Goal: Task Accomplishment & Management: Manage account settings

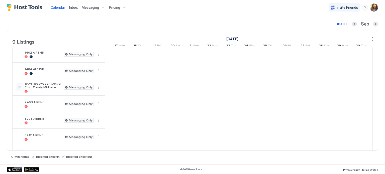
scroll to position [0, 279]
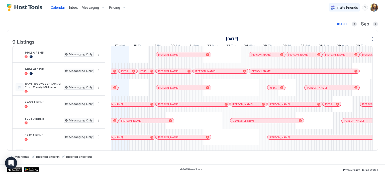
click at [91, 6] on span "Messaging" at bounding box center [90, 7] width 17 height 5
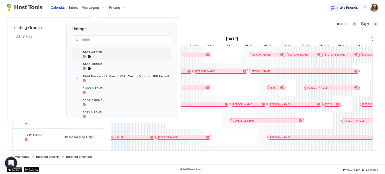
click at [108, 57] on div at bounding box center [126, 56] width 87 height 3
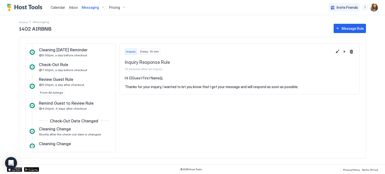
scroll to position [212, 0]
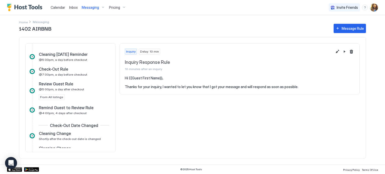
click at [101, 8] on div "Messaging" at bounding box center [93, 7] width 27 height 9
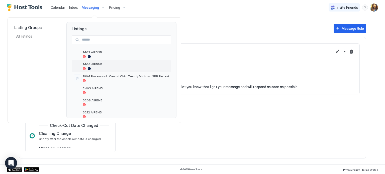
click at [109, 64] on span "1404 AIRBNB" at bounding box center [126, 64] width 87 height 4
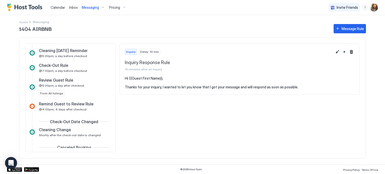
scroll to position [187, 0]
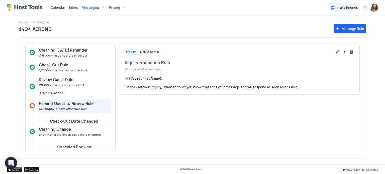
click at [92, 101] on div "Remind Guest to Review Rule" at bounding box center [70, 103] width 63 height 5
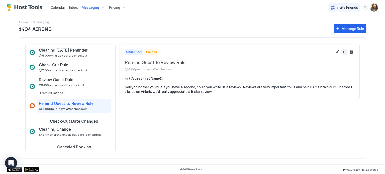
click at [345, 54] on button "Resume Message Rule" at bounding box center [345, 52] width 6 height 6
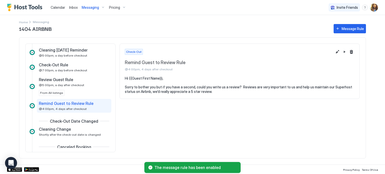
click at [93, 8] on span "Messaging" at bounding box center [90, 7] width 17 height 5
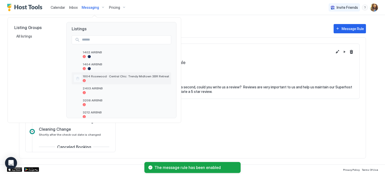
click at [119, 78] on div "1604 Rosewood · Central Chic: Trendy Midtown 3BR Retreat" at bounding box center [126, 79] width 87 height 8
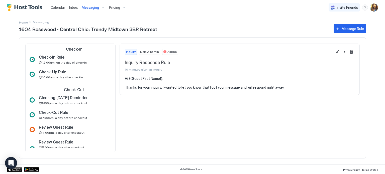
scroll to position [165, 0]
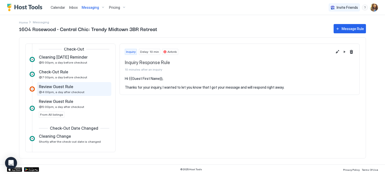
click at [78, 86] on div "Review Guest Rule" at bounding box center [70, 86] width 63 height 5
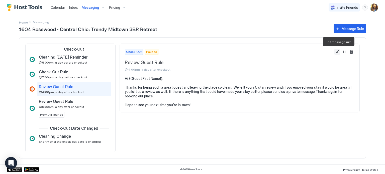
click at [336, 52] on button "Edit message rule" at bounding box center [338, 52] width 6 height 6
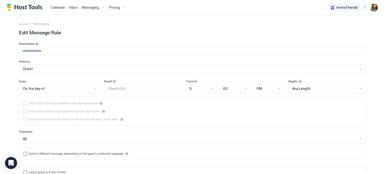
type input "**********"
type textarea "**********"
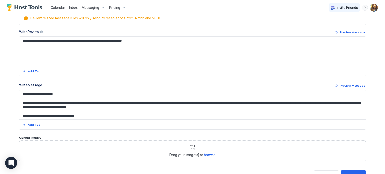
scroll to position [199, 0]
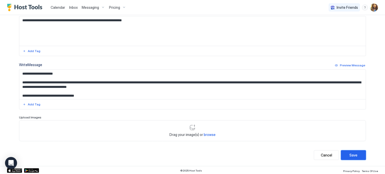
click at [356, 157] on button "Save" at bounding box center [353, 156] width 25 height 10
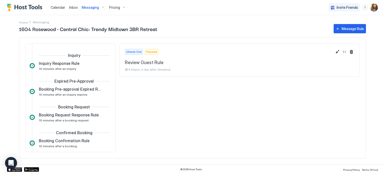
scroll to position [156, 0]
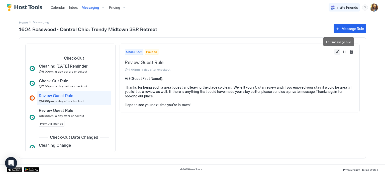
click at [338, 53] on button "Edit message rule" at bounding box center [338, 52] width 6 height 6
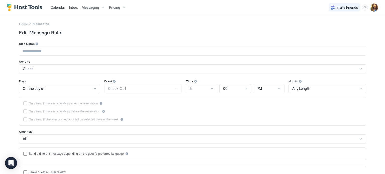
type input "**********"
type textarea "**********"
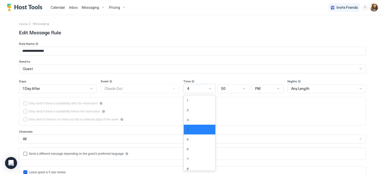
click at [199, 89] on div "4" at bounding box center [197, 89] width 20 height 5
click at [193, 138] on div "5" at bounding box center [200, 140] width 26 height 4
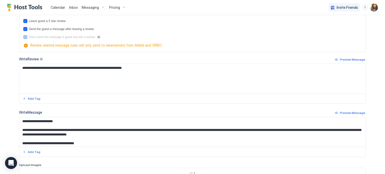
scroll to position [199, 0]
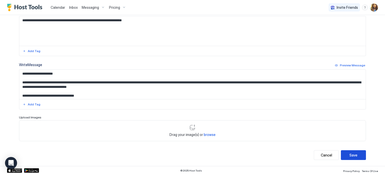
click at [354, 153] on div "Save" at bounding box center [354, 155] width 8 height 5
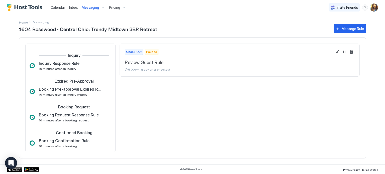
scroll to position [156, 0]
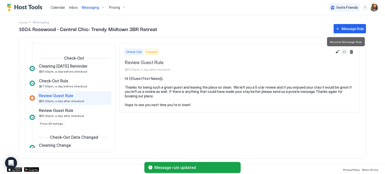
click at [345, 52] on button "Resume Message Rule" at bounding box center [345, 52] width 6 height 6
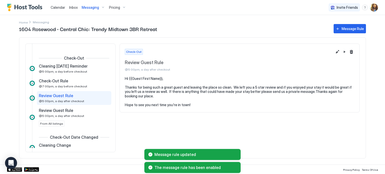
click at [95, 6] on span "Messaging" at bounding box center [90, 7] width 17 height 5
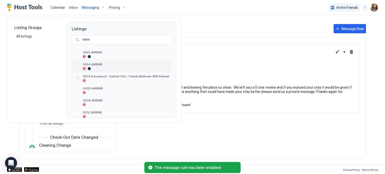
click at [131, 62] on div "1404 AIRBNB" at bounding box center [122, 66] width 96 height 8
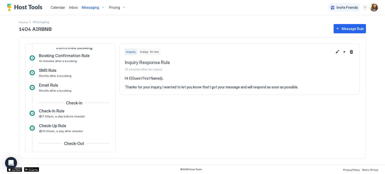
scroll to position [43, 0]
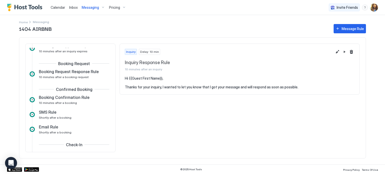
click at [91, 7] on span "Messaging" at bounding box center [90, 7] width 17 height 5
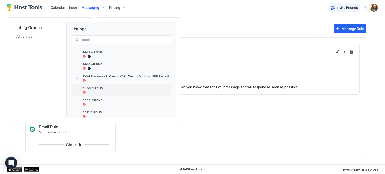
click at [113, 92] on div at bounding box center [126, 92] width 87 height 3
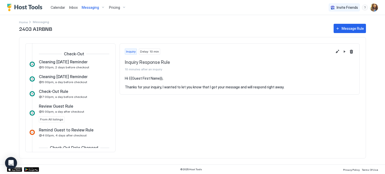
scroll to position [180, 0]
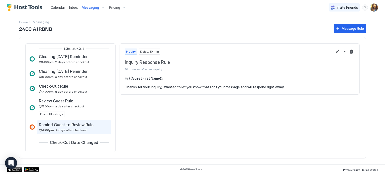
click at [87, 131] on div "Remind Guest to Review Rule @4:00pm, 4 days after checkout" at bounding box center [70, 127] width 63 height 10
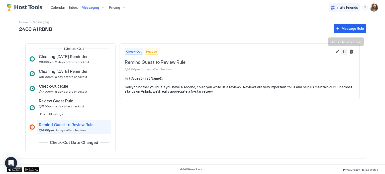
click at [345, 51] on button "Resume Message Rule" at bounding box center [345, 52] width 6 height 6
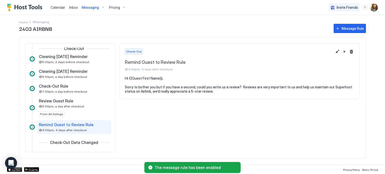
click at [87, 10] on span "Messaging" at bounding box center [90, 7] width 17 height 5
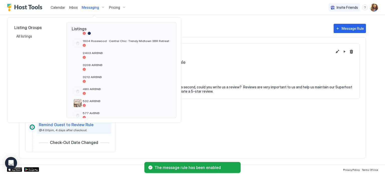
scroll to position [43, 0]
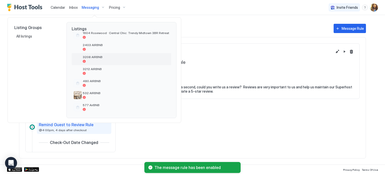
click at [114, 59] on div "3208 AIRBNB" at bounding box center [126, 59] width 87 height 8
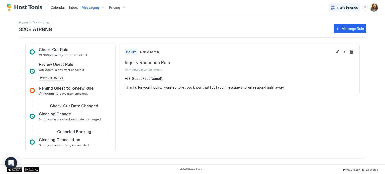
scroll to position [189, 0]
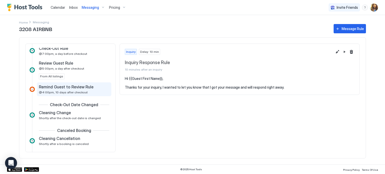
click at [92, 91] on div "Remind Guest to Review Rule @4:00pm, 10 days after checkout" at bounding box center [70, 90] width 63 height 10
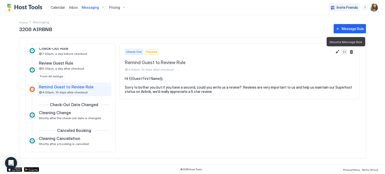
click at [345, 50] on button "Resume Message Rule" at bounding box center [345, 52] width 6 height 6
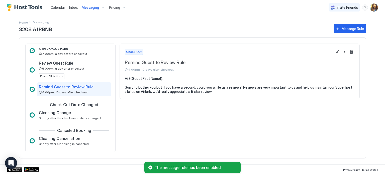
click at [93, 8] on span "Messaging" at bounding box center [90, 7] width 17 height 5
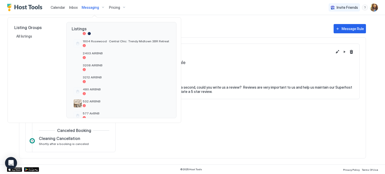
scroll to position [43, 0]
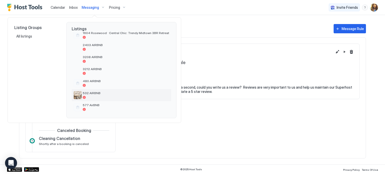
click at [113, 94] on span "532 AIRBNB" at bounding box center [126, 93] width 87 height 4
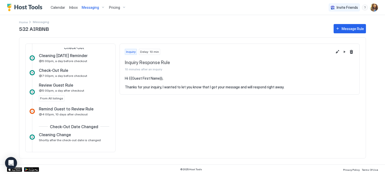
scroll to position [195, 0]
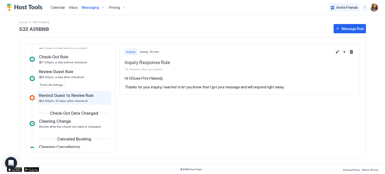
click at [88, 97] on span "Remind Guest to Review Rule" at bounding box center [66, 95] width 55 height 5
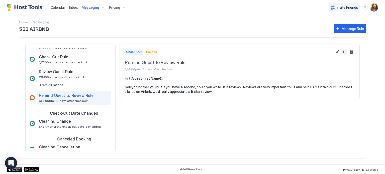
click at [344, 52] on button "Resume Message Rule" at bounding box center [345, 52] width 6 height 6
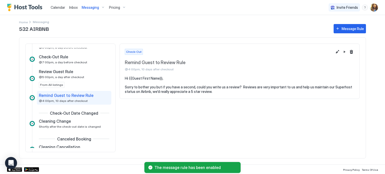
click at [90, 7] on span "Messaging" at bounding box center [90, 7] width 17 height 5
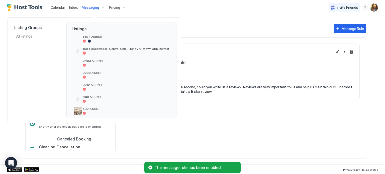
scroll to position [43, 0]
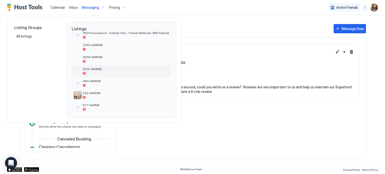
click at [114, 65] on div "3212 AIRBNB" at bounding box center [122, 71] width 100 height 12
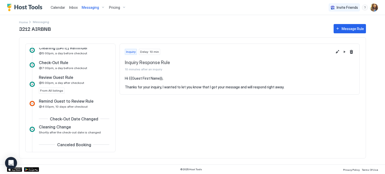
scroll to position [196, 0]
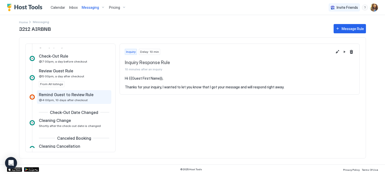
click at [84, 91] on div "Remind Guest to Review Rule @4:00pm, 10 days after checkout" at bounding box center [74, 97] width 75 height 14
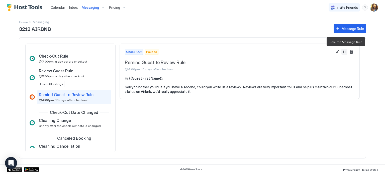
click at [344, 52] on button "Resume Message Rule" at bounding box center [345, 52] width 6 height 6
click at [100, 8] on div "Messaging" at bounding box center [93, 7] width 27 height 9
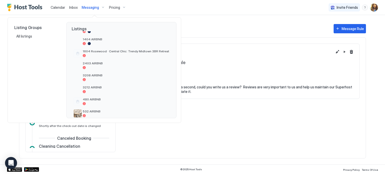
scroll to position [43, 0]
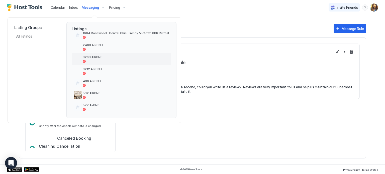
click at [128, 54] on div "3208 AIRBNB" at bounding box center [122, 59] width 100 height 12
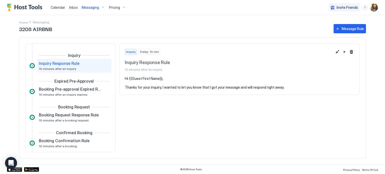
click at [377, 6] on img "User profile" at bounding box center [374, 8] width 8 height 8
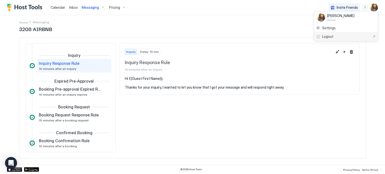
click at [338, 37] on div "Logout" at bounding box center [346, 36] width 60 height 5
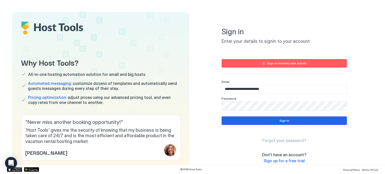
click at [278, 91] on input "**********" at bounding box center [284, 89] width 125 height 9
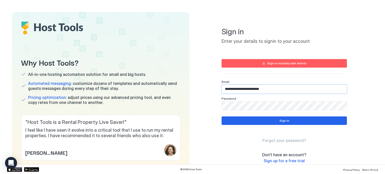
type input "**********"
click at [287, 122] on button "Sign in" at bounding box center [284, 121] width 125 height 9
